Goal: Book appointment/travel/reservation

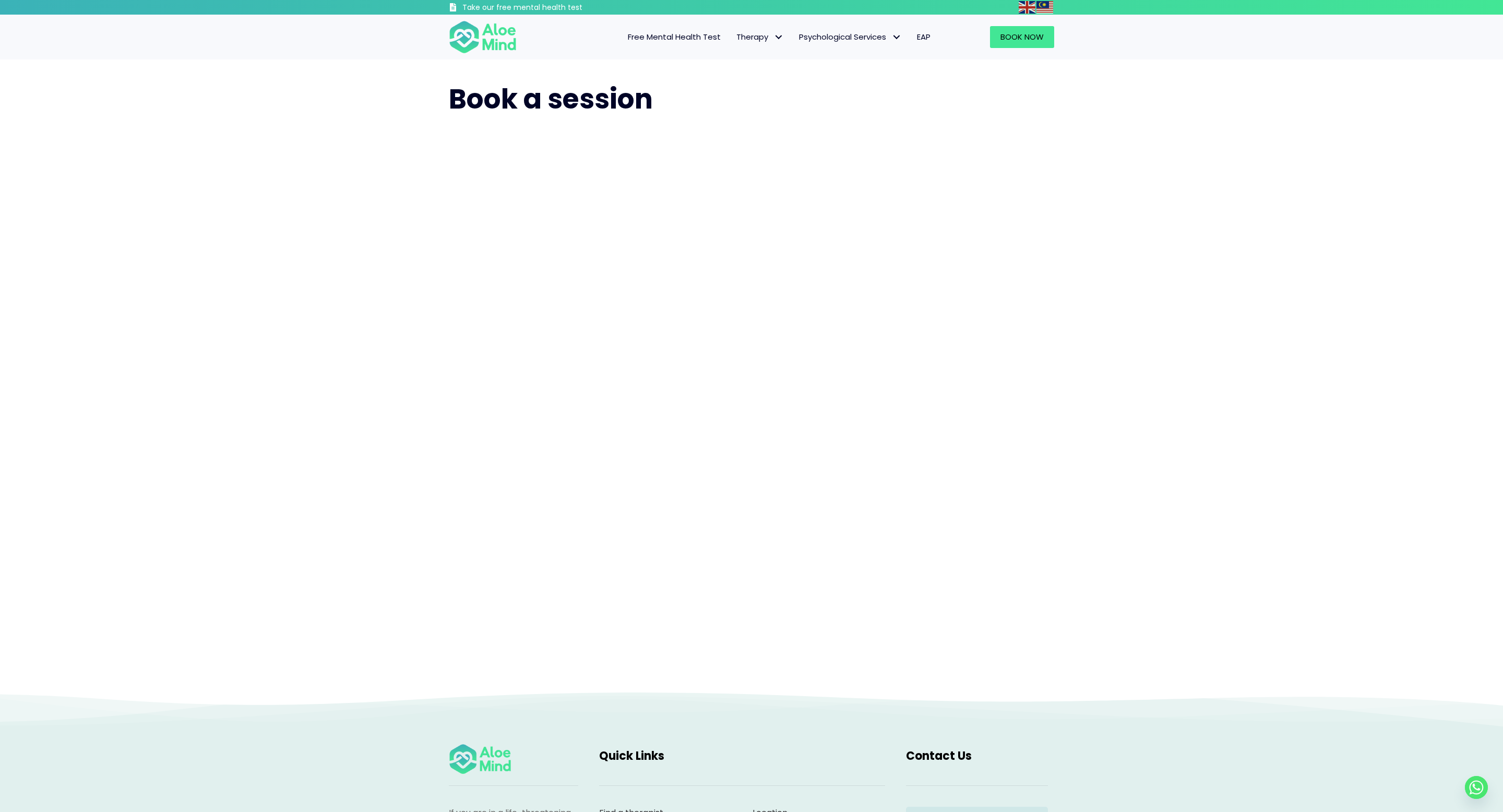
click at [1236, 421] on div "Book a session" at bounding box center [752, 375] width 1503 height 631
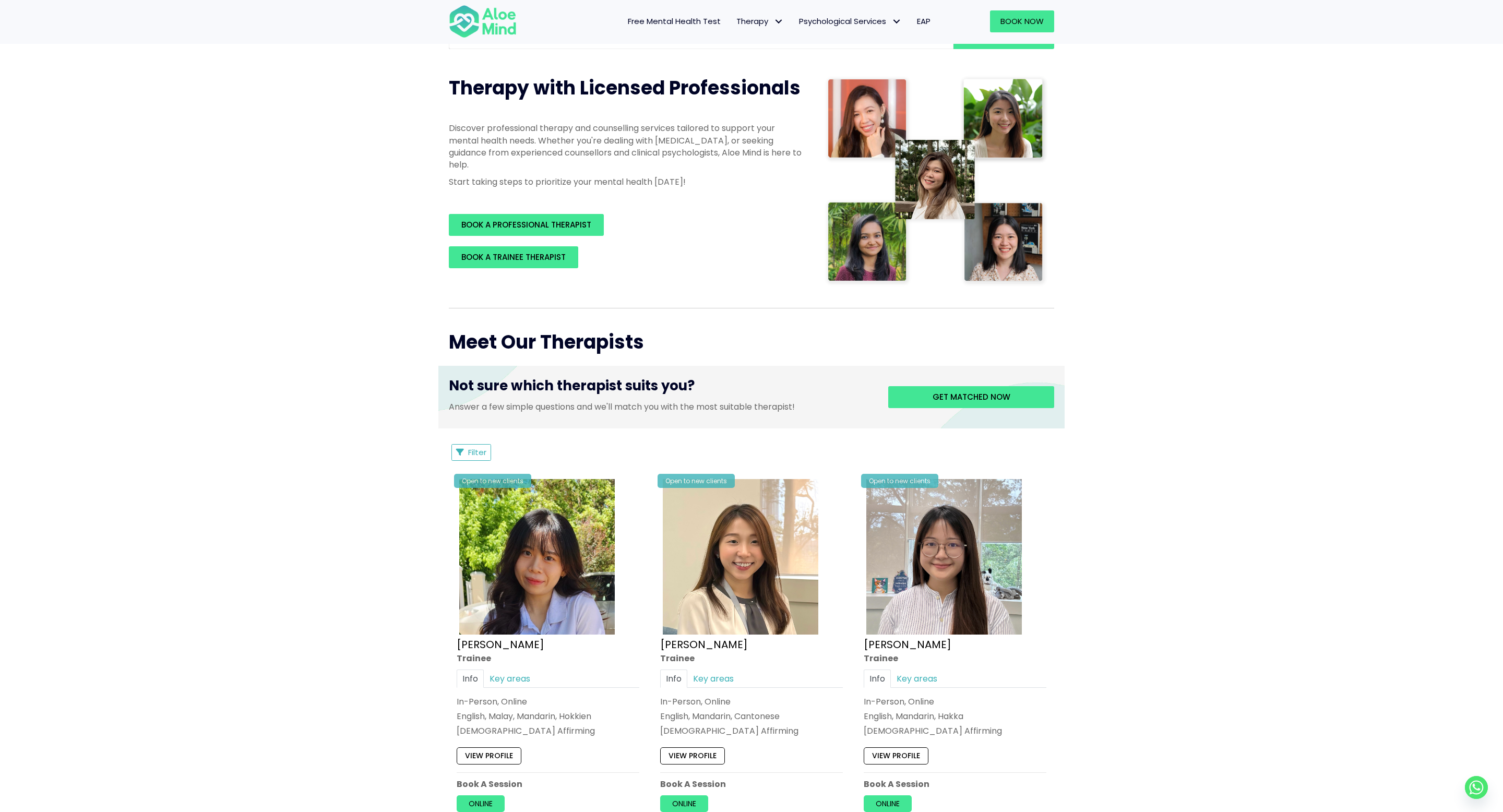
scroll to position [143, 0]
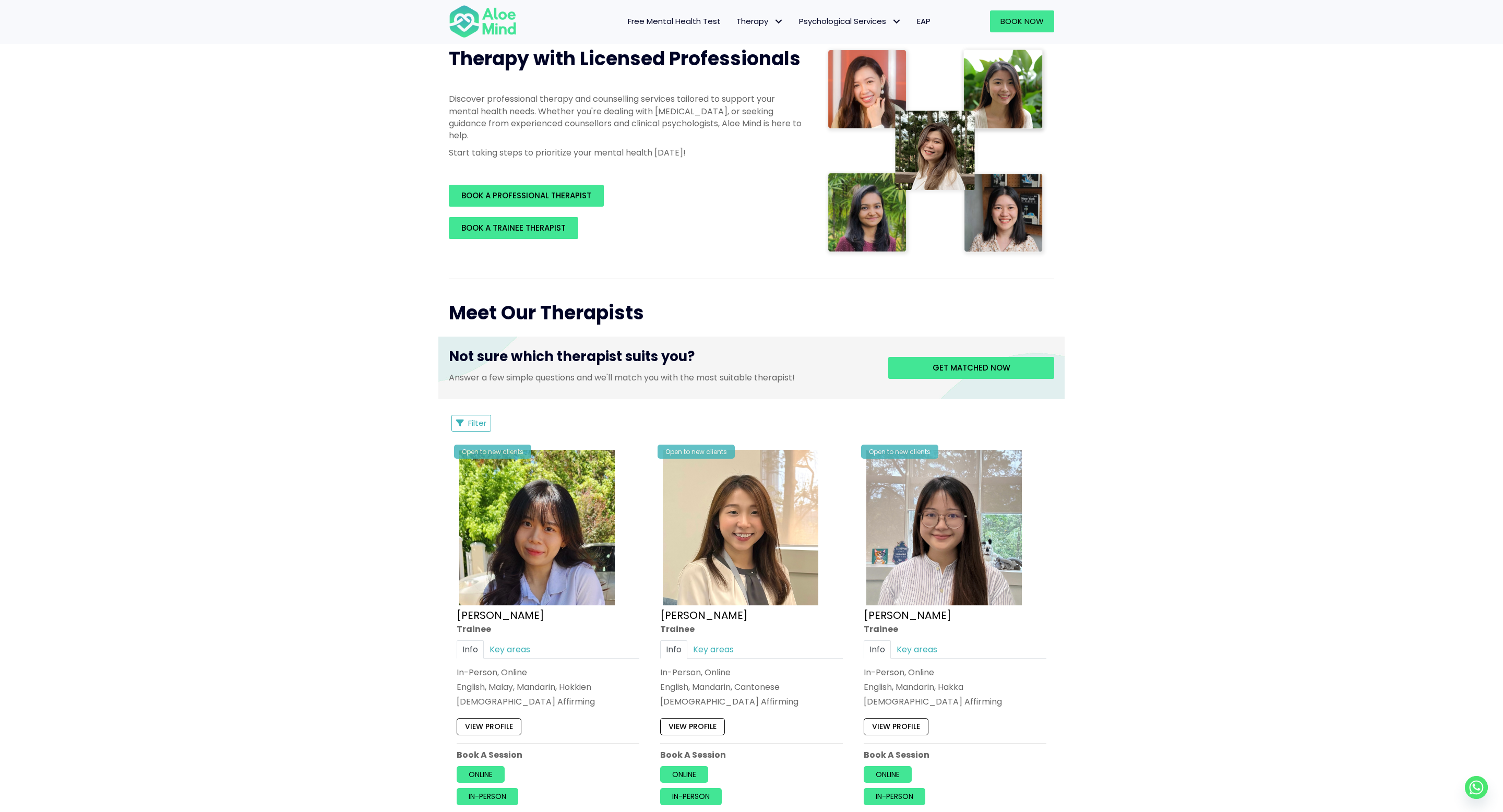
click at [485, 415] on button "Filter" at bounding box center [471, 423] width 40 height 17
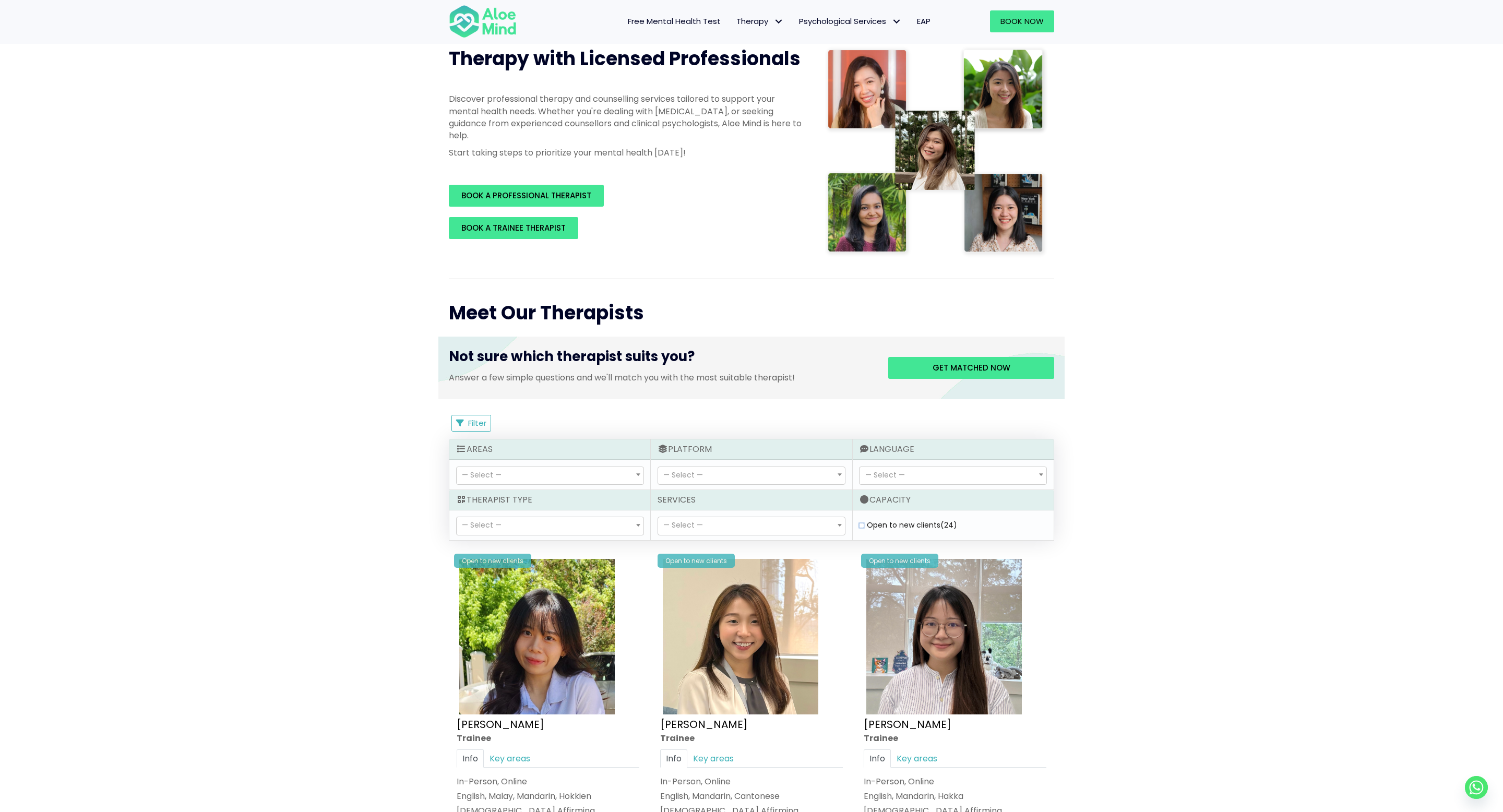
click at [861, 526] on clients "Open to new clients (24)" at bounding box center [861, 525] width 5 height 7
checkbox clients "true"
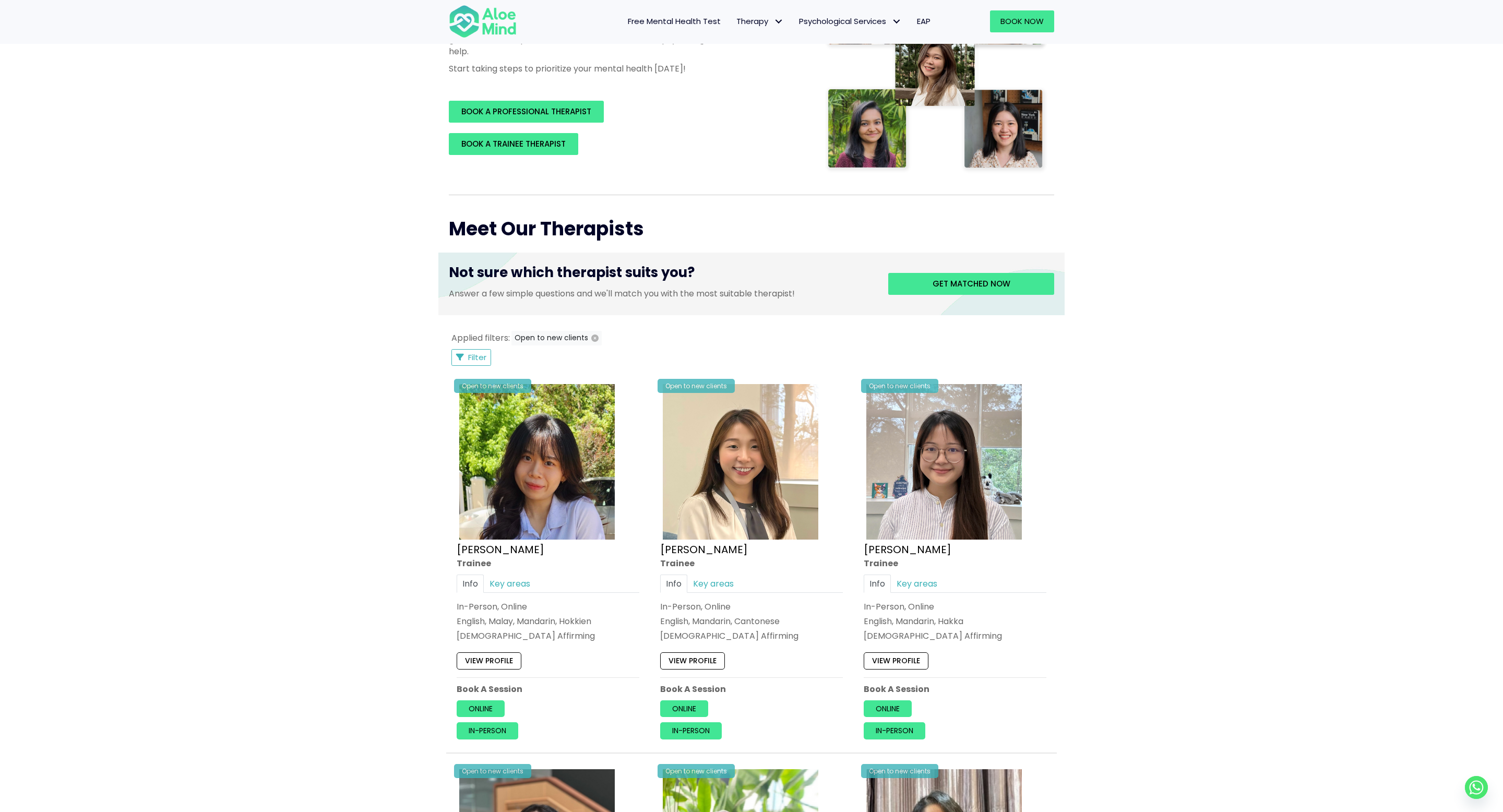
scroll to position [142, 0]
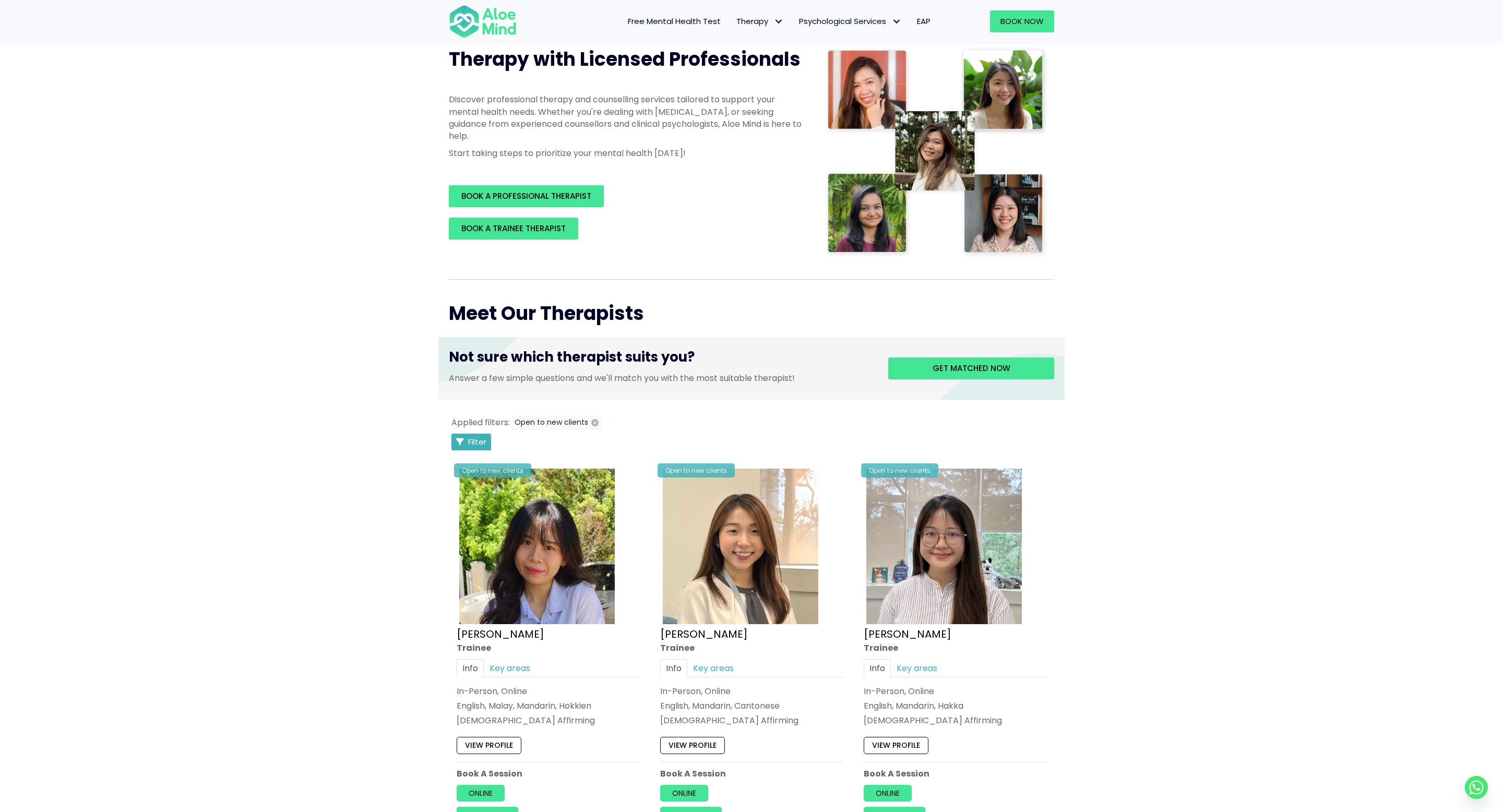
click at [453, 440] on button "Filter" at bounding box center [471, 442] width 40 height 17
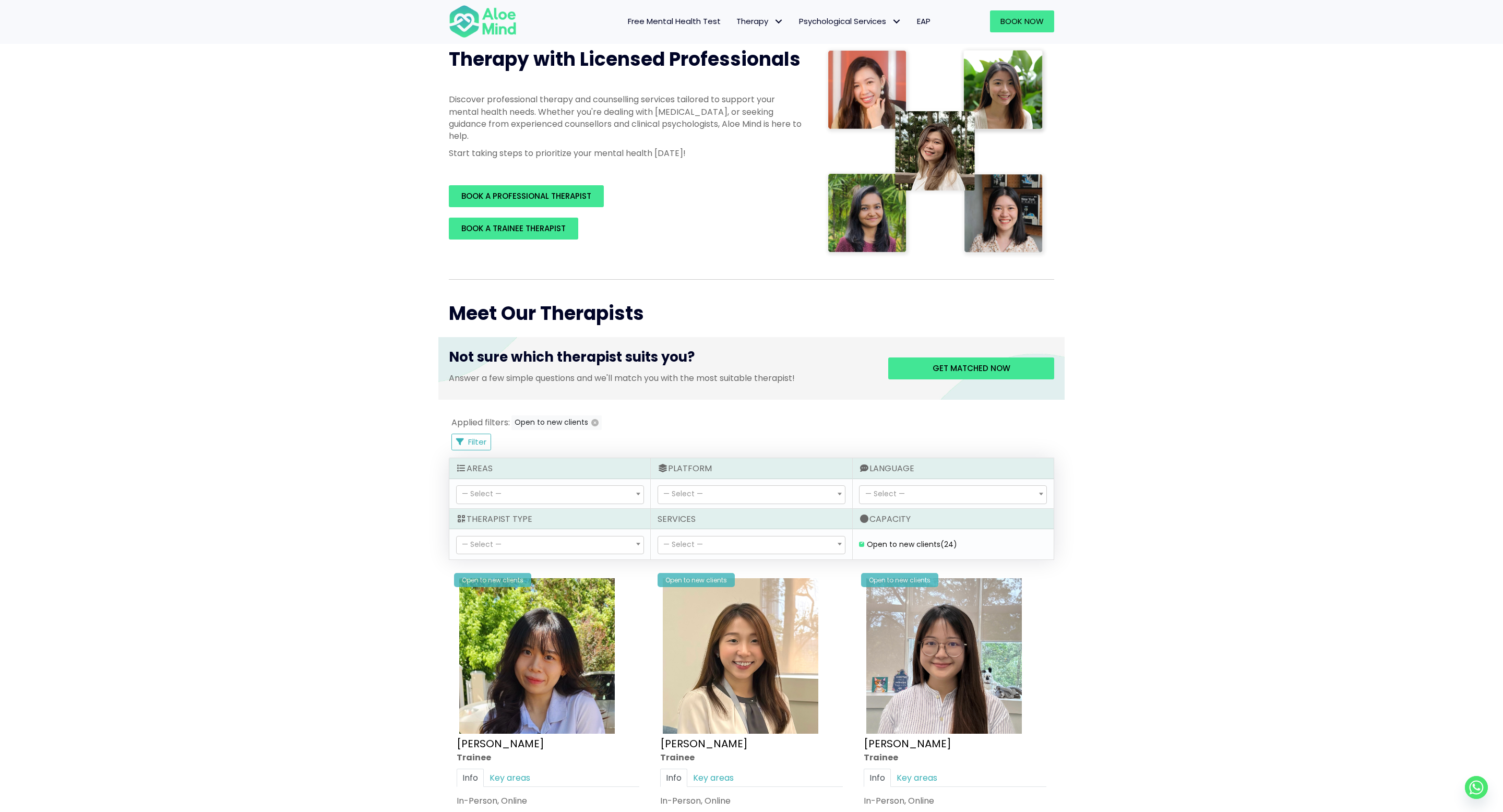
click at [717, 536] on span "— Select —" at bounding box center [752, 545] width 188 height 19
click at [715, 542] on span "— Select —" at bounding box center [752, 545] width 187 height 18
select select "176"
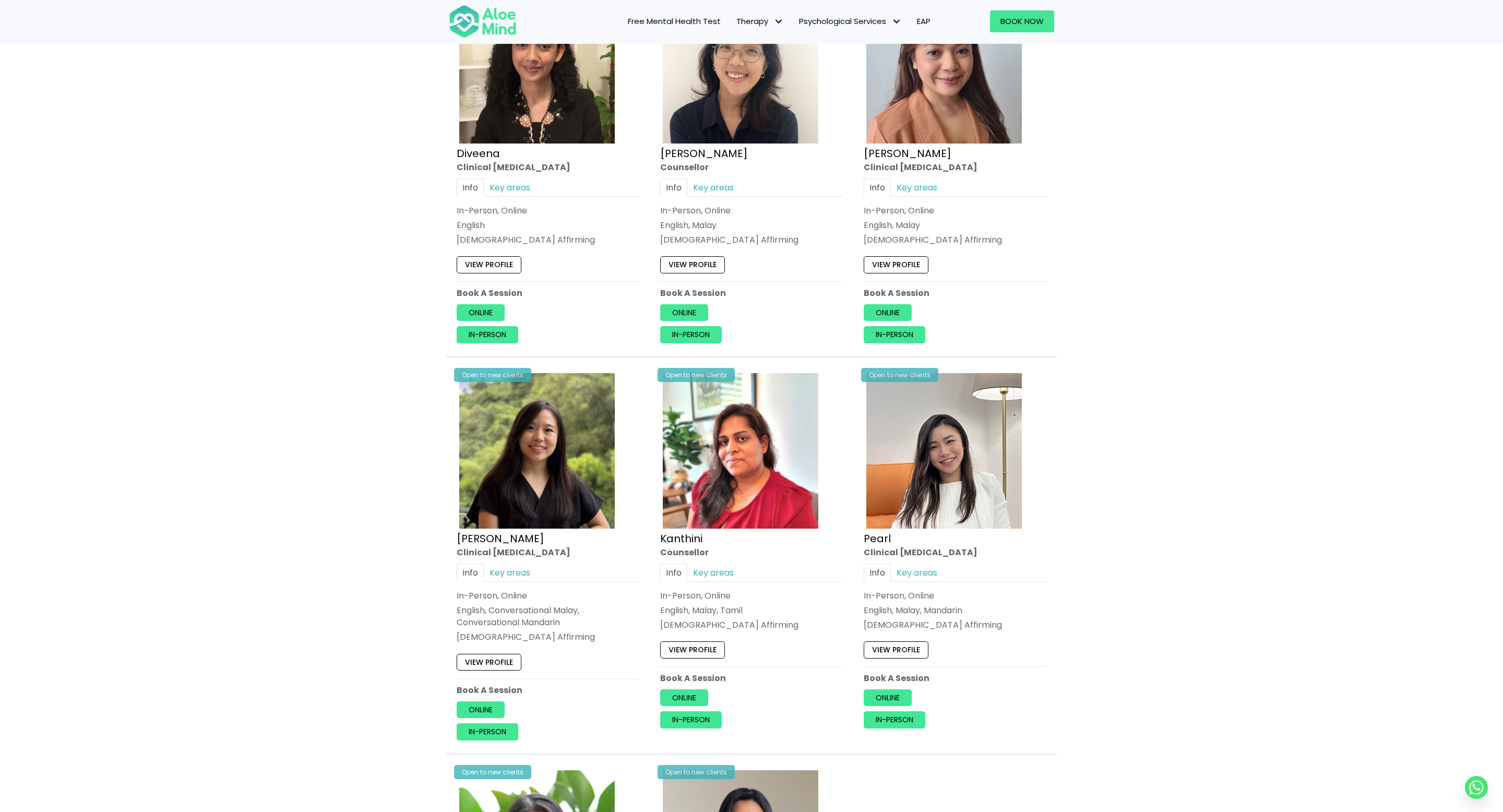
scroll to position [307, 0]
